Goal: Information Seeking & Learning: Learn about a topic

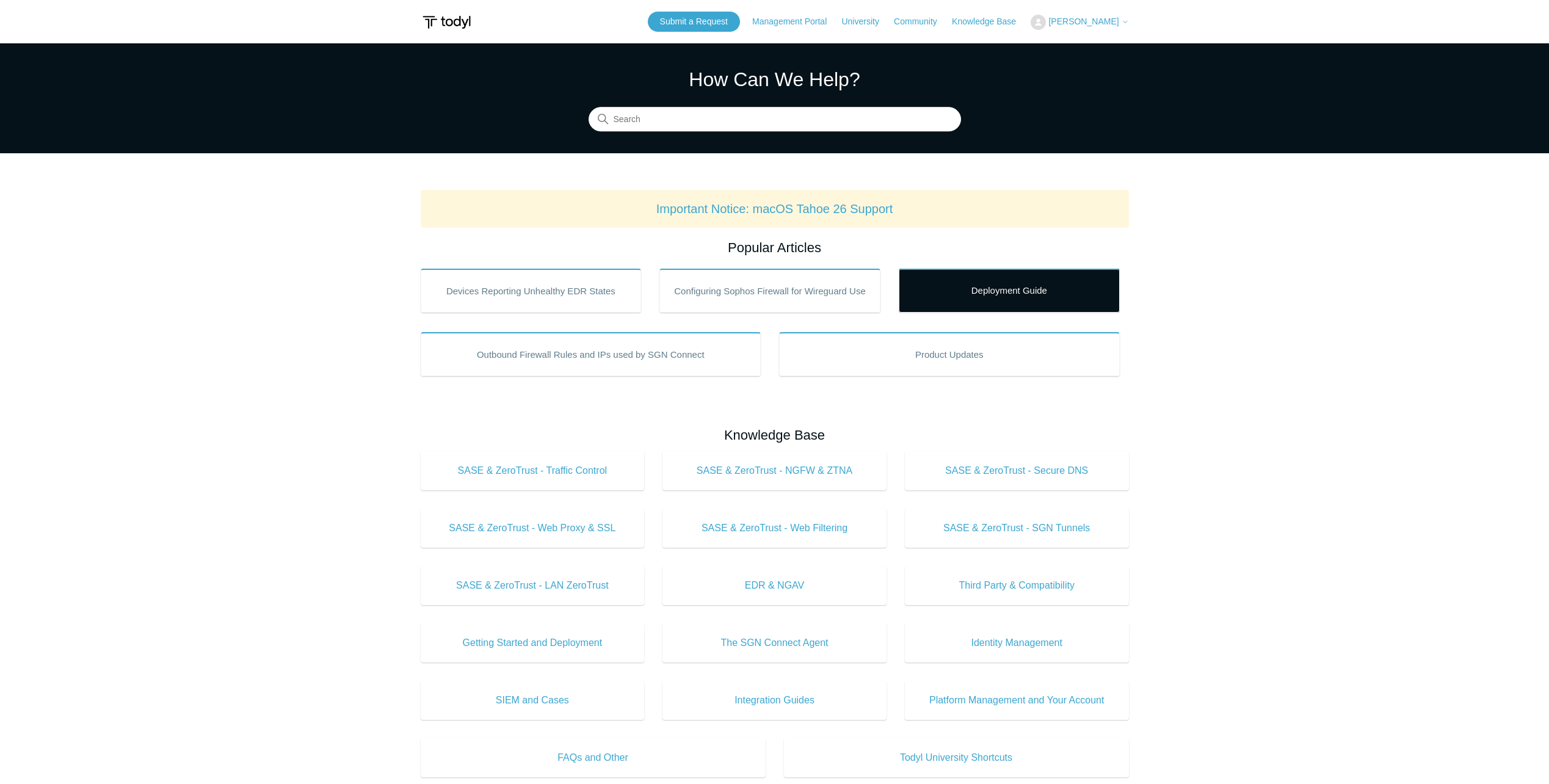
click at [1052, 296] on link "Deployment Guide" at bounding box center [1009, 291] width 221 height 44
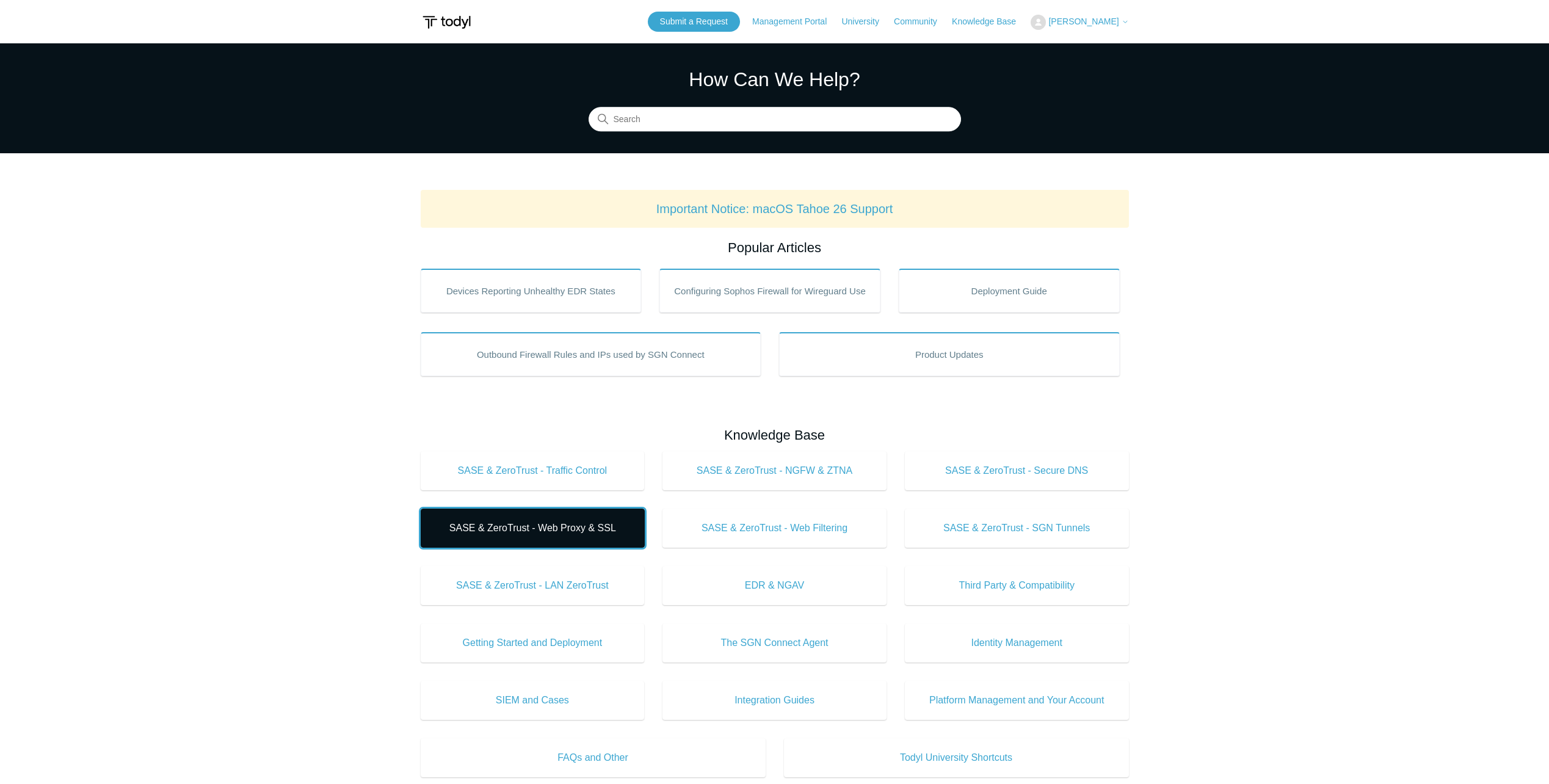
click at [591, 532] on span "SASE & ZeroTrust - Web Proxy & SSL" at bounding box center [533, 528] width 188 height 15
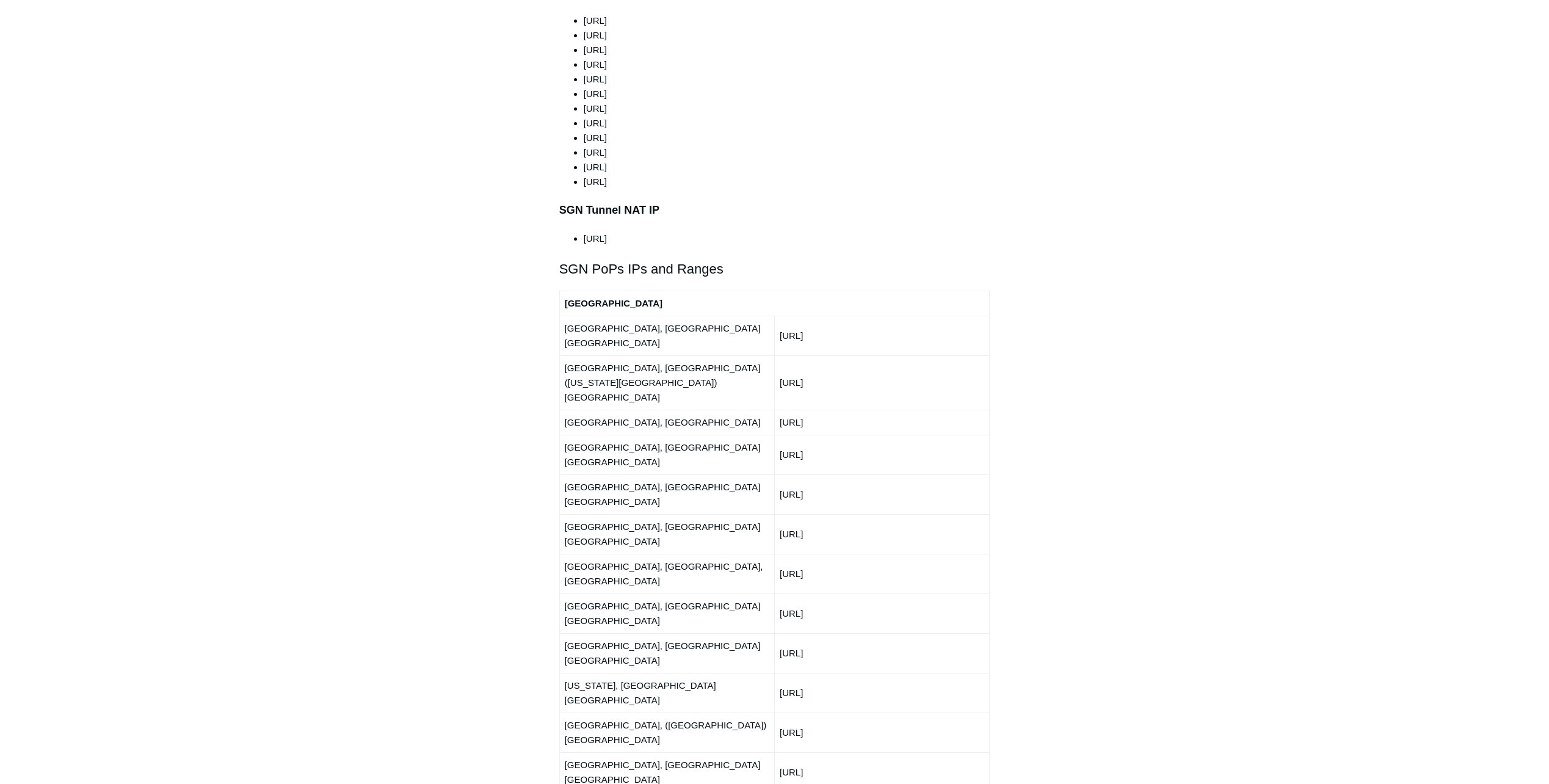
scroll to position [1282, 0]
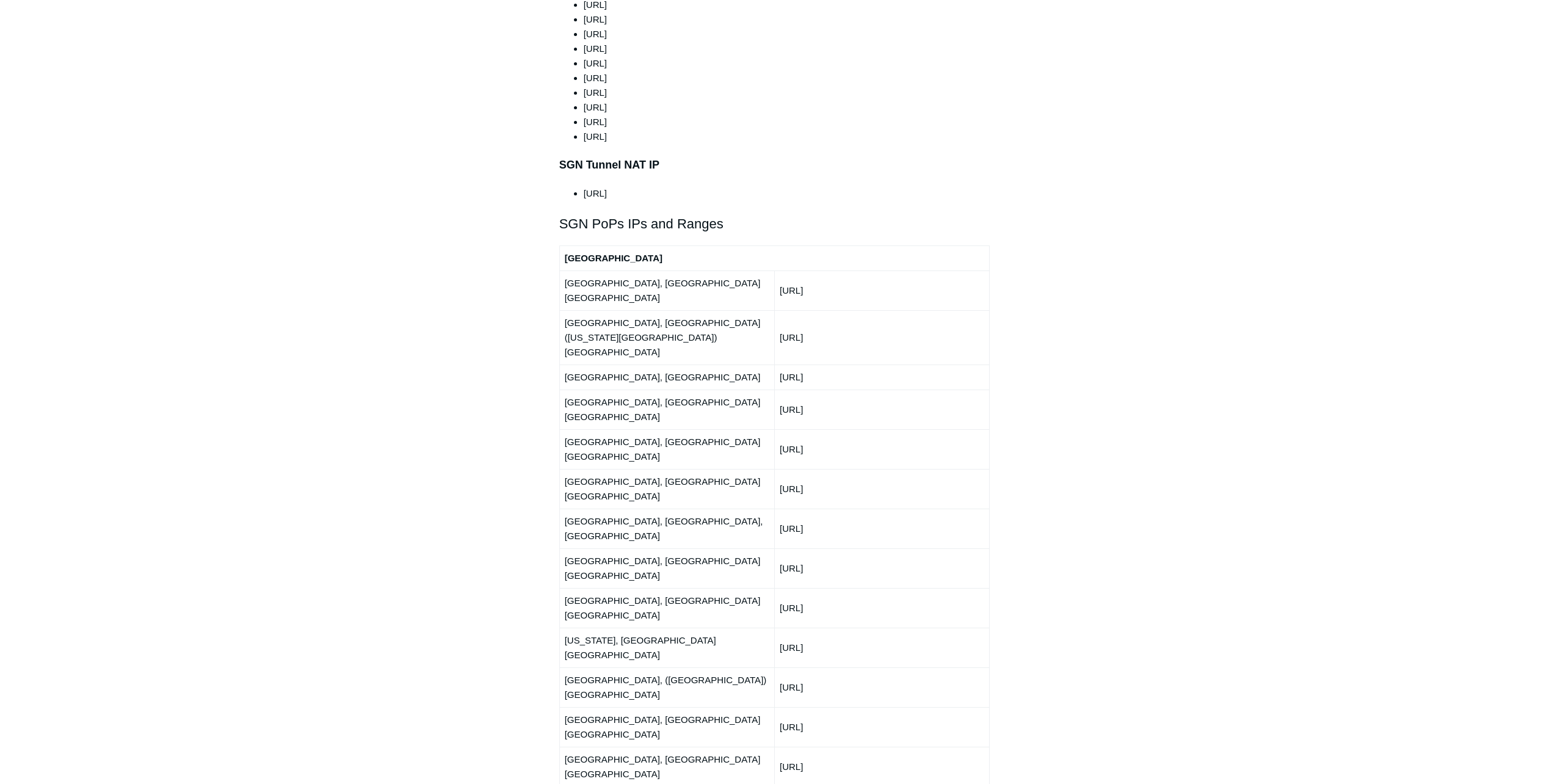
drag, startPoint x: 847, startPoint y: 256, endPoint x: 781, endPoint y: 258, distance: 66.0
click at [781, 270] on td "192.111.95.0/24" at bounding box center [882, 290] width 215 height 40
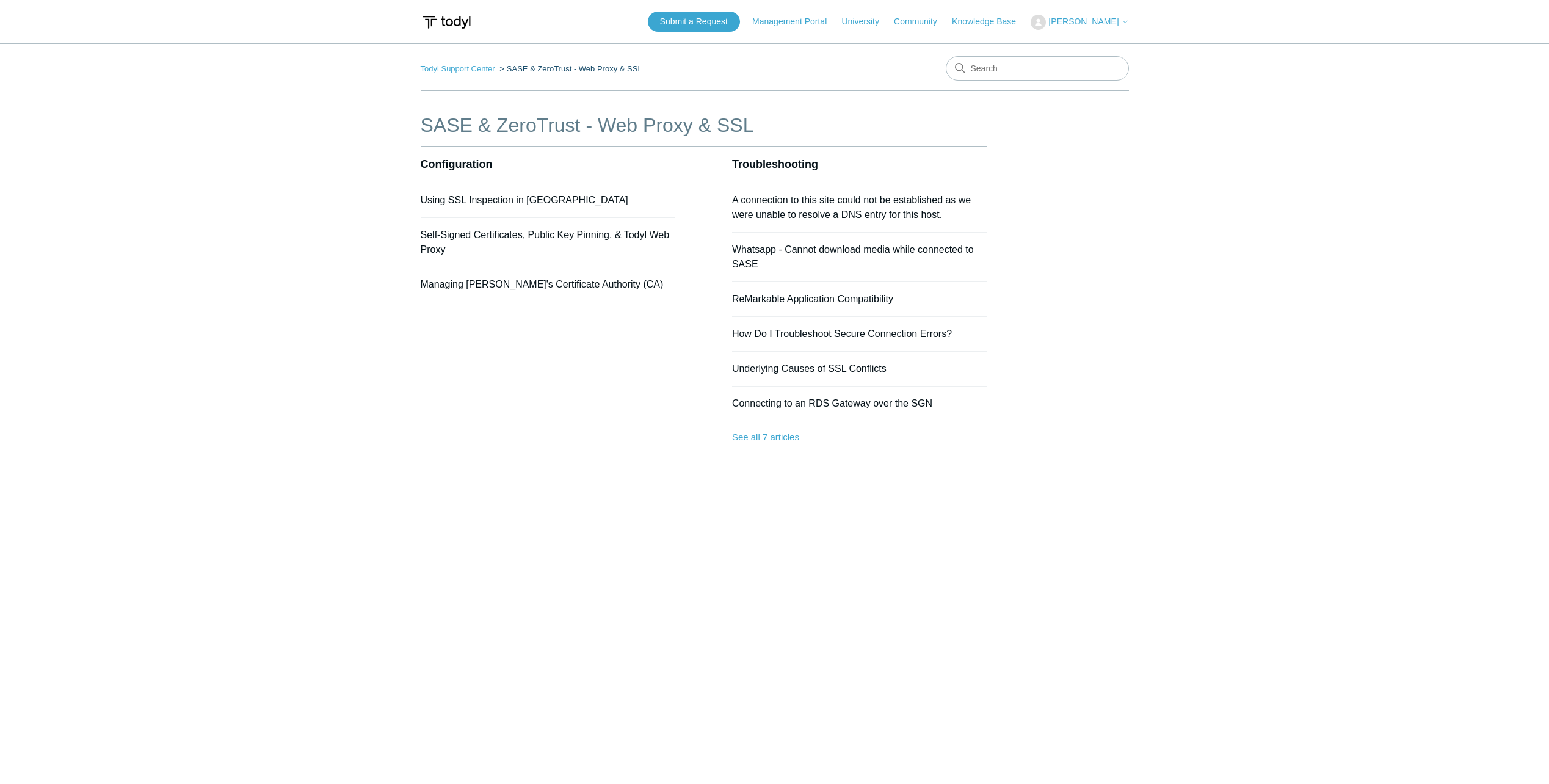
click at [783, 439] on link "See all 7 articles" at bounding box center [860, 437] width 255 height 32
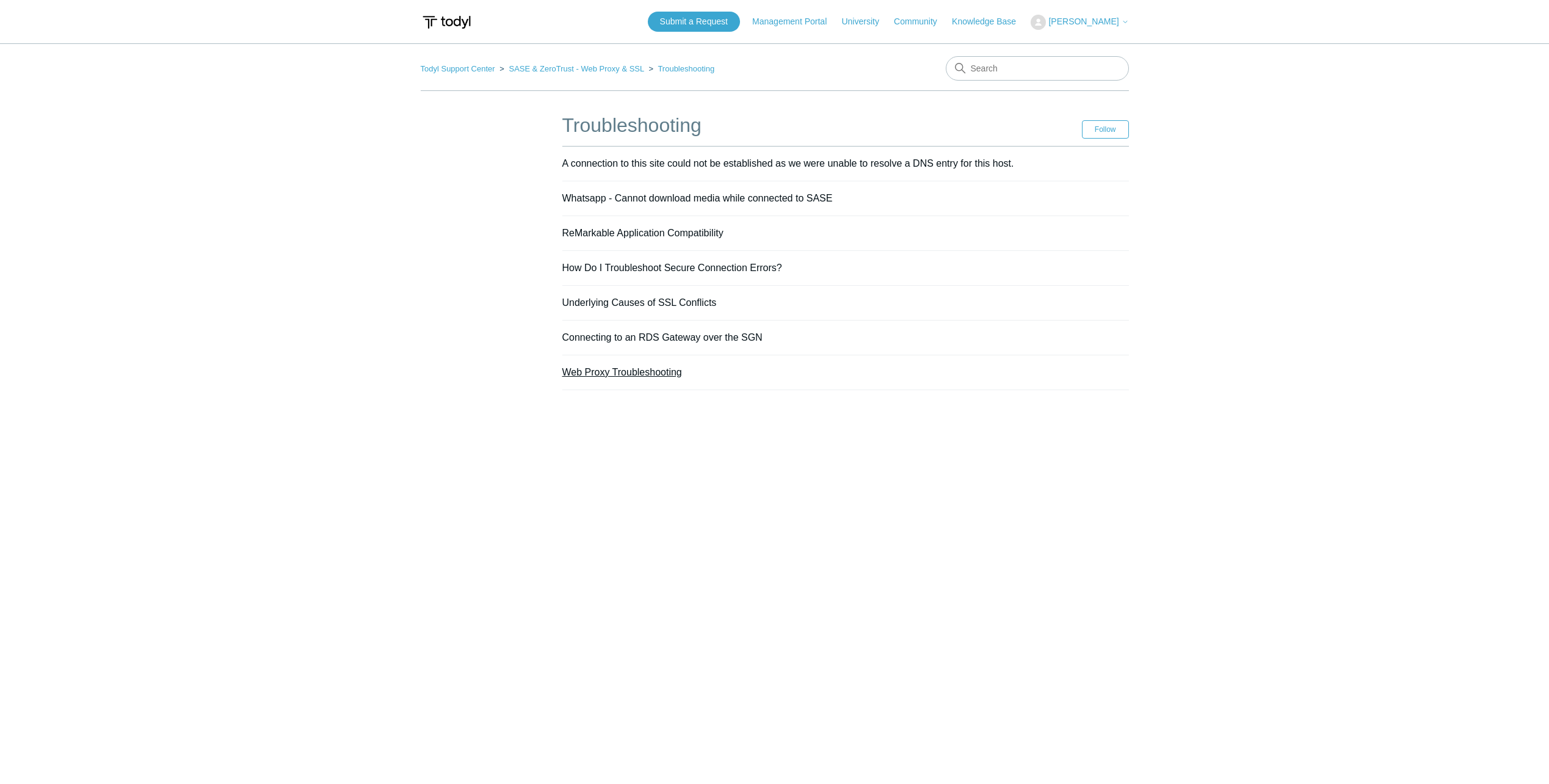
click at [649, 371] on link "Web Proxy Troubleshooting" at bounding box center [622, 372] width 119 height 11
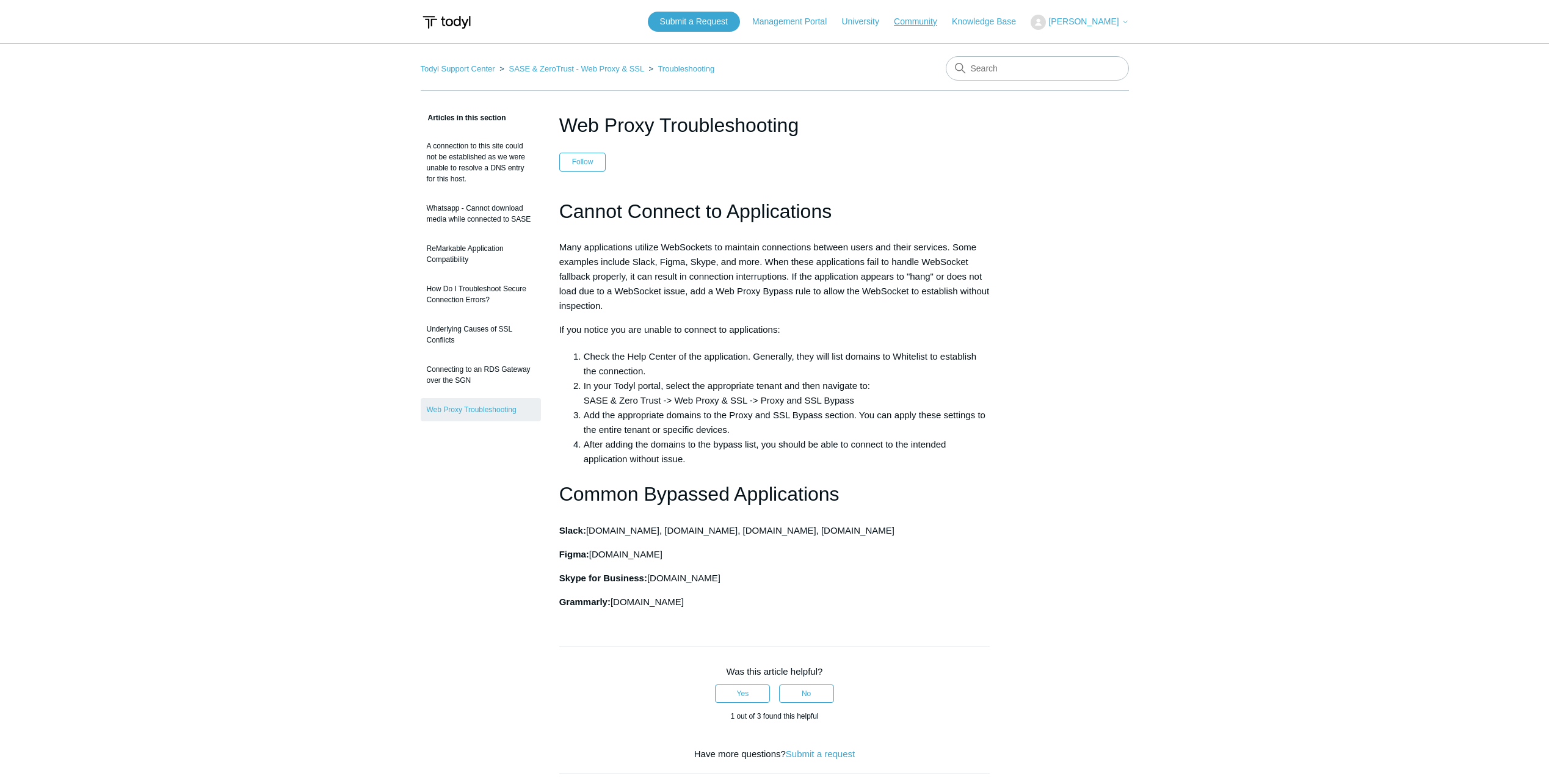
click at [923, 23] on link "Community" at bounding box center [921, 22] width 55 height 13
